Goal: Task Accomplishment & Management: Manage account settings

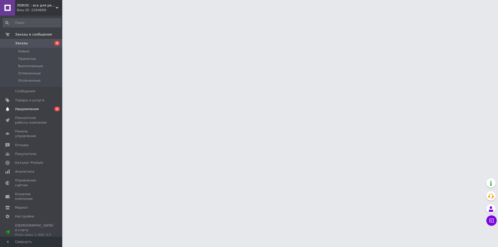
click at [26, 109] on span "Уведомления" at bounding box center [27, 109] width 24 height 5
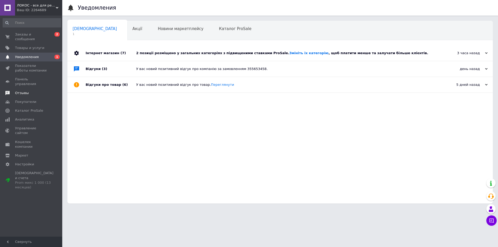
click at [23, 91] on span "Отзывы" at bounding box center [22, 93] width 14 height 5
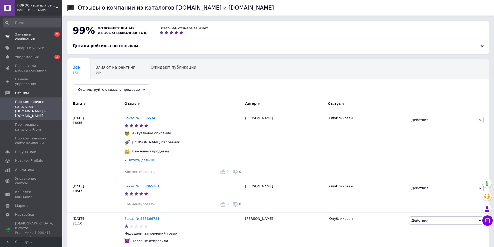
click at [36, 34] on span "Заказы и сообщения" at bounding box center [31, 36] width 33 height 9
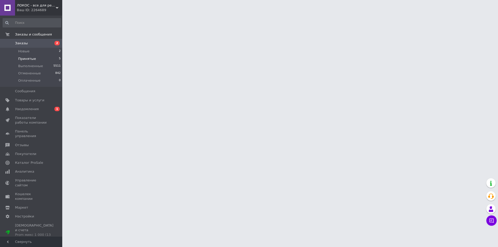
click at [29, 59] on span "Принятые" at bounding box center [27, 59] width 18 height 5
